Goal: Task Accomplishment & Management: Complete application form

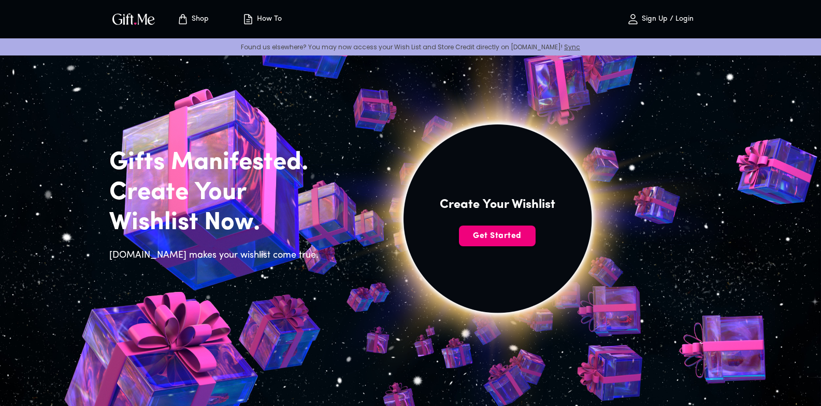
click at [503, 236] on span "Get Started" at bounding box center [497, 235] width 77 height 11
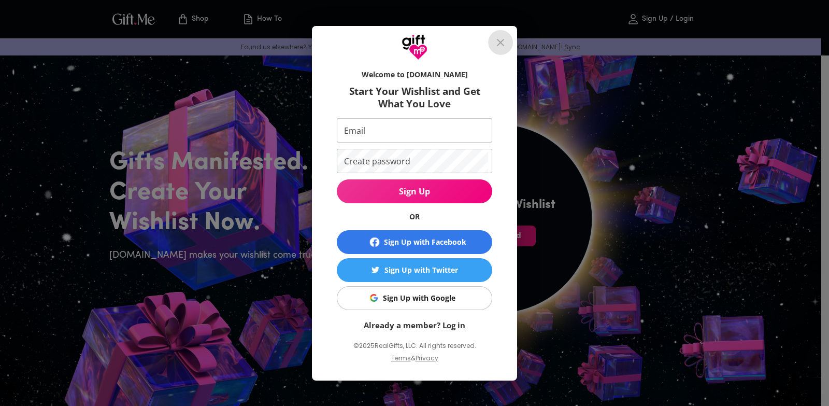
click at [508, 38] on button "close" at bounding box center [500, 42] width 25 height 25
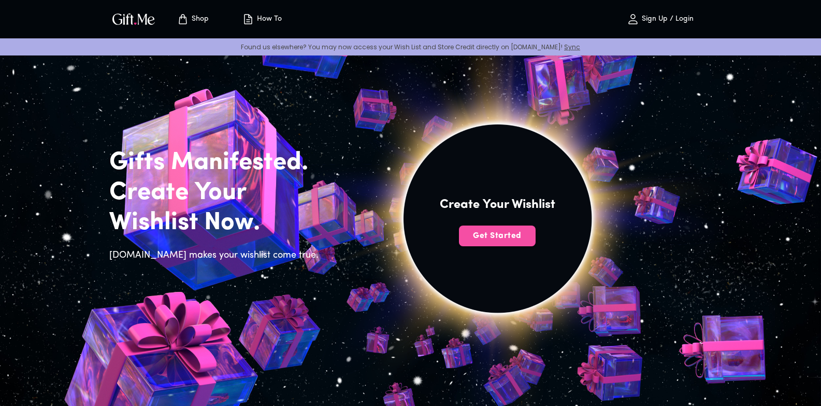
click at [492, 240] on span "Get Started" at bounding box center [497, 235] width 77 height 11
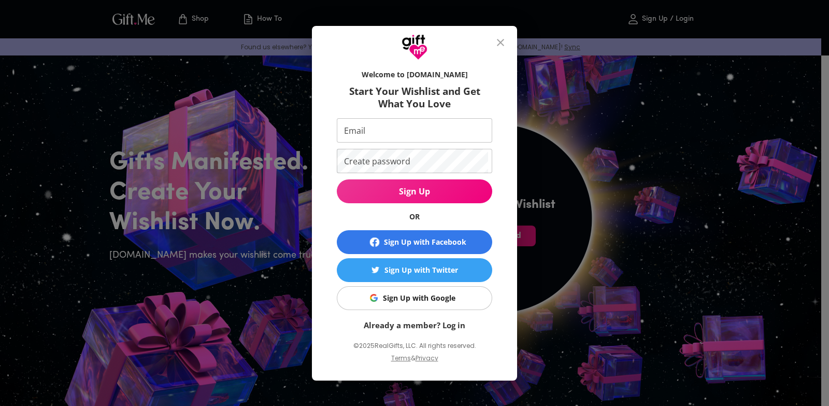
click at [425, 298] on div "Sign Up with Google" at bounding box center [419, 297] width 73 height 11
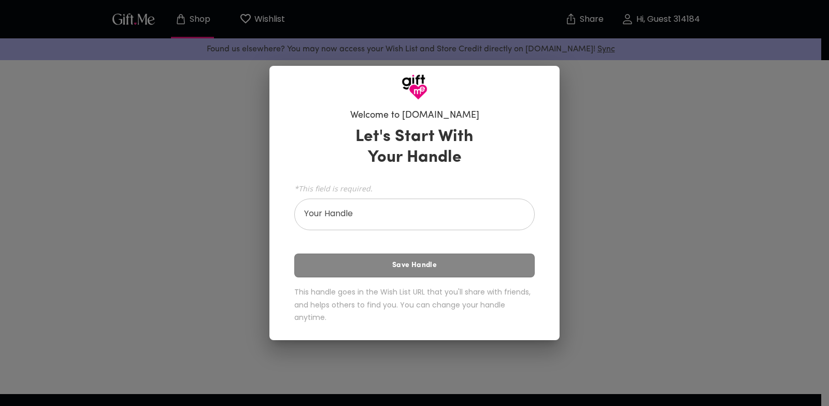
click at [605, 107] on div "Welcome to Gift.me Let's Start With Your Handle *This field is required. Your H…" at bounding box center [414, 203] width 829 height 406
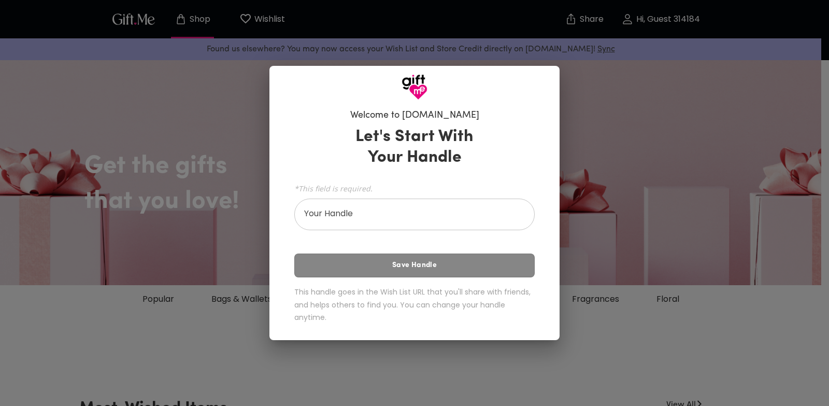
click at [377, 217] on input "Your Handle" at bounding box center [408, 215] width 229 height 29
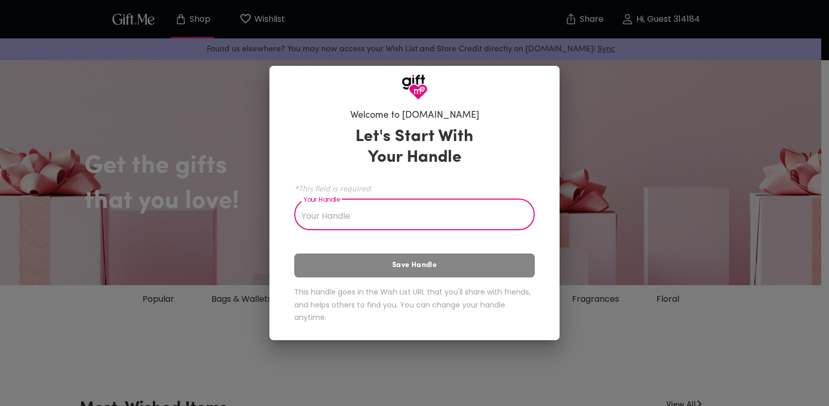
click at [381, 209] on input "Your Handle" at bounding box center [408, 215] width 229 height 29
click at [205, 48] on div "Welcome to Gift.me Let's Start With Your Handle *This field is required. Your H…" at bounding box center [414, 203] width 829 height 406
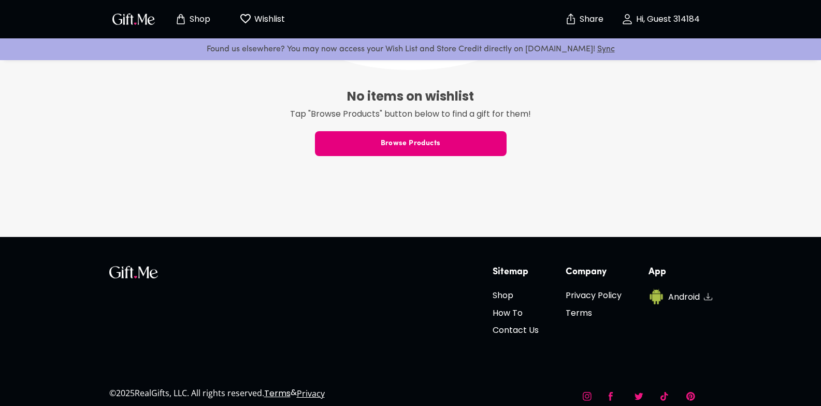
scroll to position [52, 0]
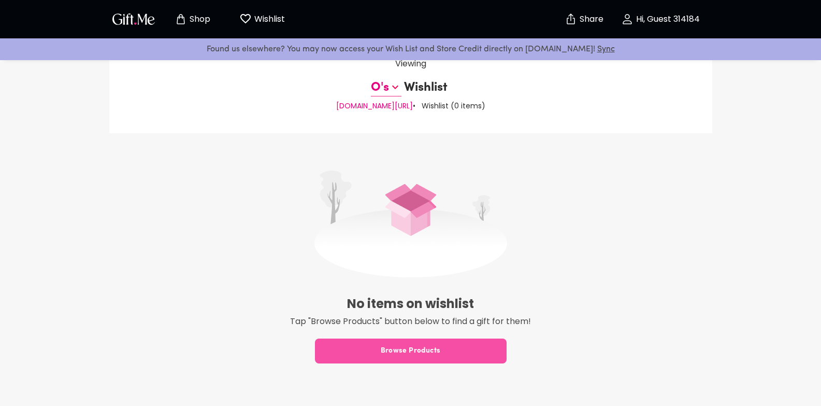
click at [419, 353] on span "Browse Products" at bounding box center [411, 350] width 192 height 11
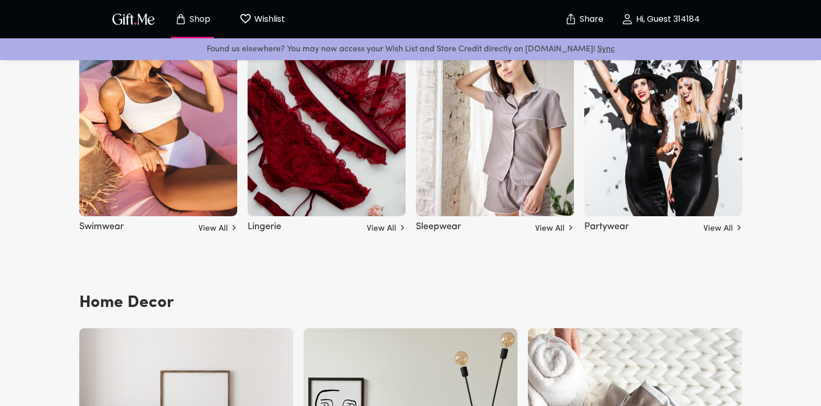
scroll to position [2849, 0]
